Goal: Find specific page/section: Find specific page/section

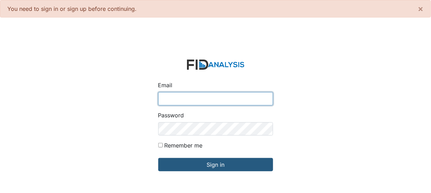
click at [192, 102] on input "Email" at bounding box center [215, 98] width 115 height 13
type input "[EMAIL_ADDRESS][DOMAIN_NAME]"
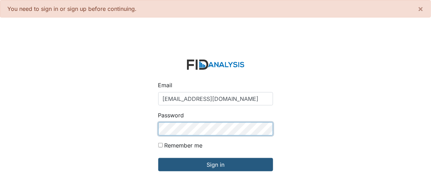
click at [158, 158] on input "Sign in" at bounding box center [215, 164] width 115 height 13
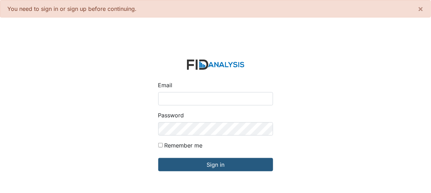
click at [162, 100] on input "Email" at bounding box center [215, 98] width 115 height 13
type input "[EMAIL_ADDRESS][DOMAIN_NAME]"
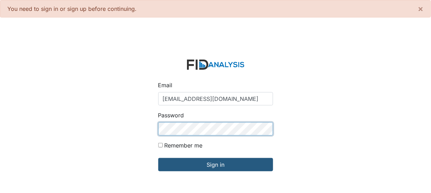
click at [158, 158] on input "Sign in" at bounding box center [215, 164] width 115 height 13
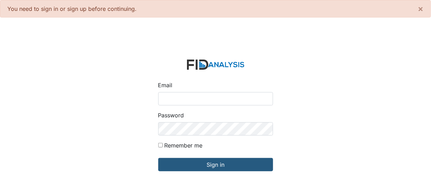
click at [164, 100] on input "Email" at bounding box center [215, 98] width 115 height 13
type input "[EMAIL_ADDRESS][DOMAIN_NAME]"
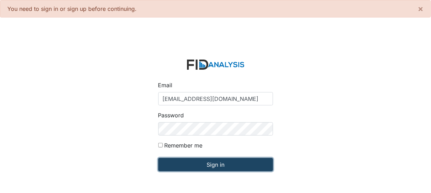
click at [204, 165] on input "Sign in" at bounding box center [215, 164] width 115 height 13
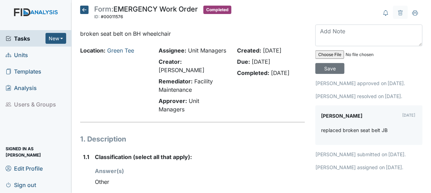
click at [11, 50] on span "Units" at bounding box center [17, 54] width 22 height 11
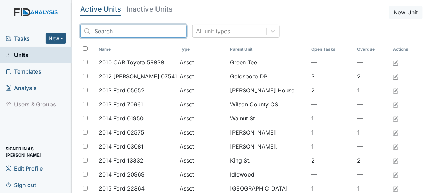
click at [98, 31] on input "search" at bounding box center [133, 31] width 106 height 13
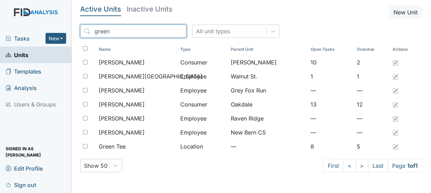
type input "green"
